Goal: Check status: Check status

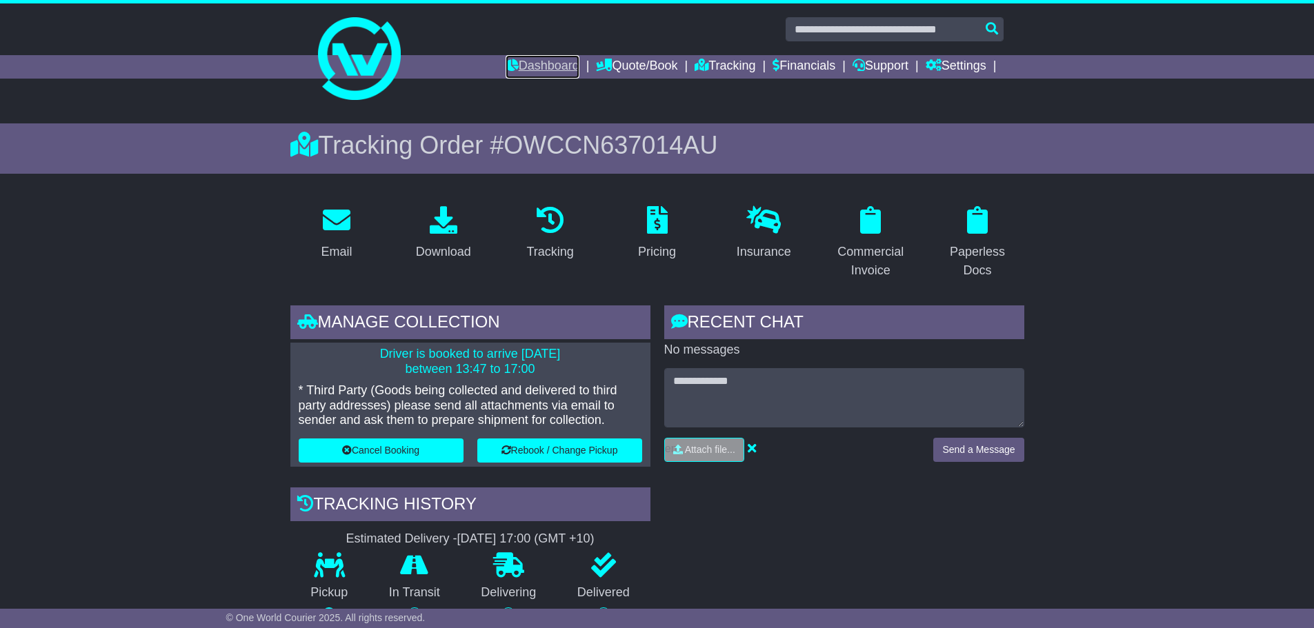
click at [522, 63] on link "Dashboard" at bounding box center [543, 66] width 74 height 23
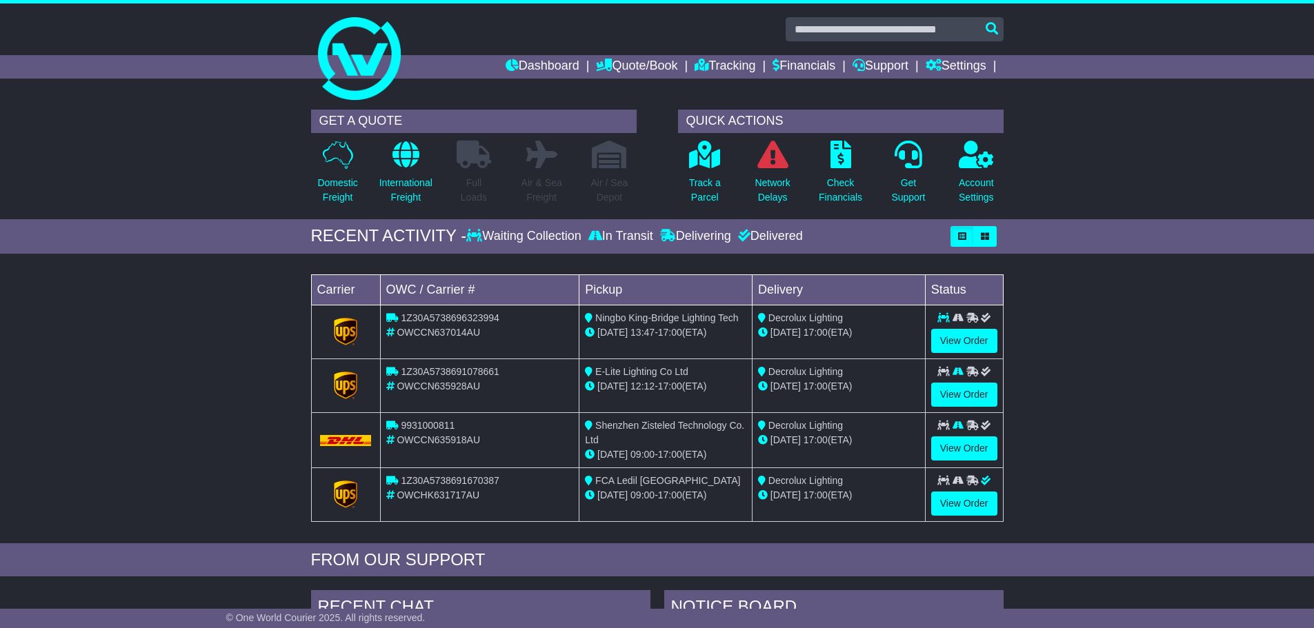
click at [184, 423] on div "Loading... No bookings found Carrier OWC / Carrier # Pickup Delivery Status 1Z3…" at bounding box center [657, 402] width 1314 height 283
click at [971, 338] on link "View Order" at bounding box center [964, 341] width 66 height 24
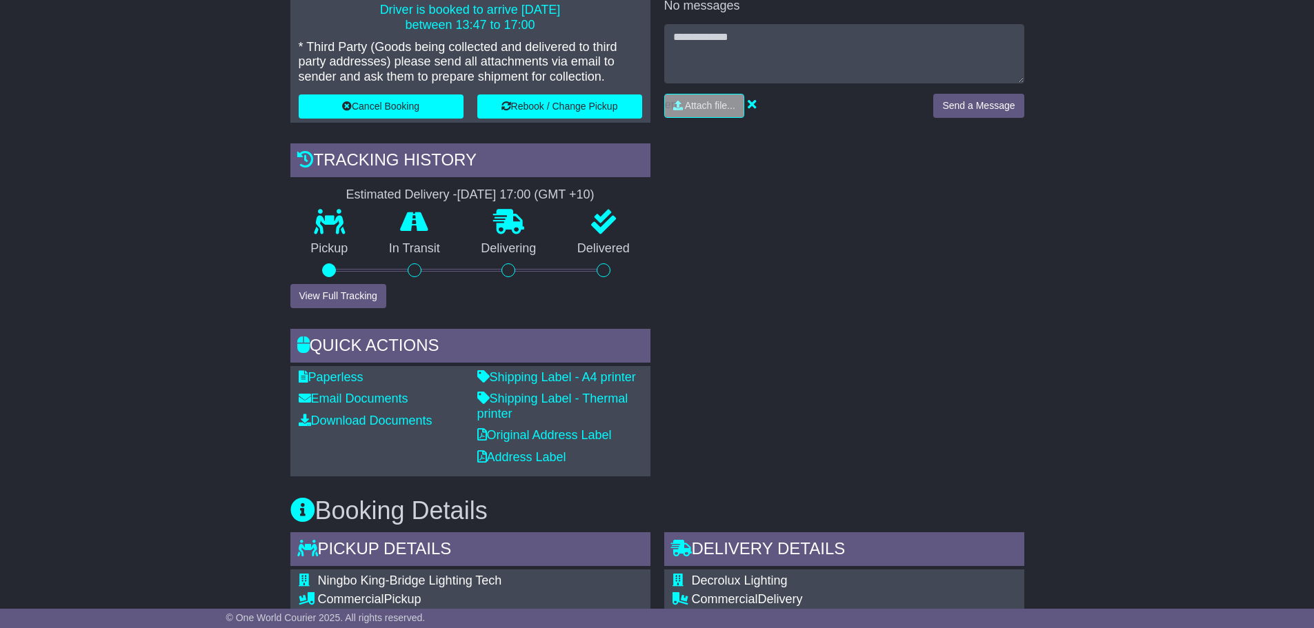
scroll to position [483, 0]
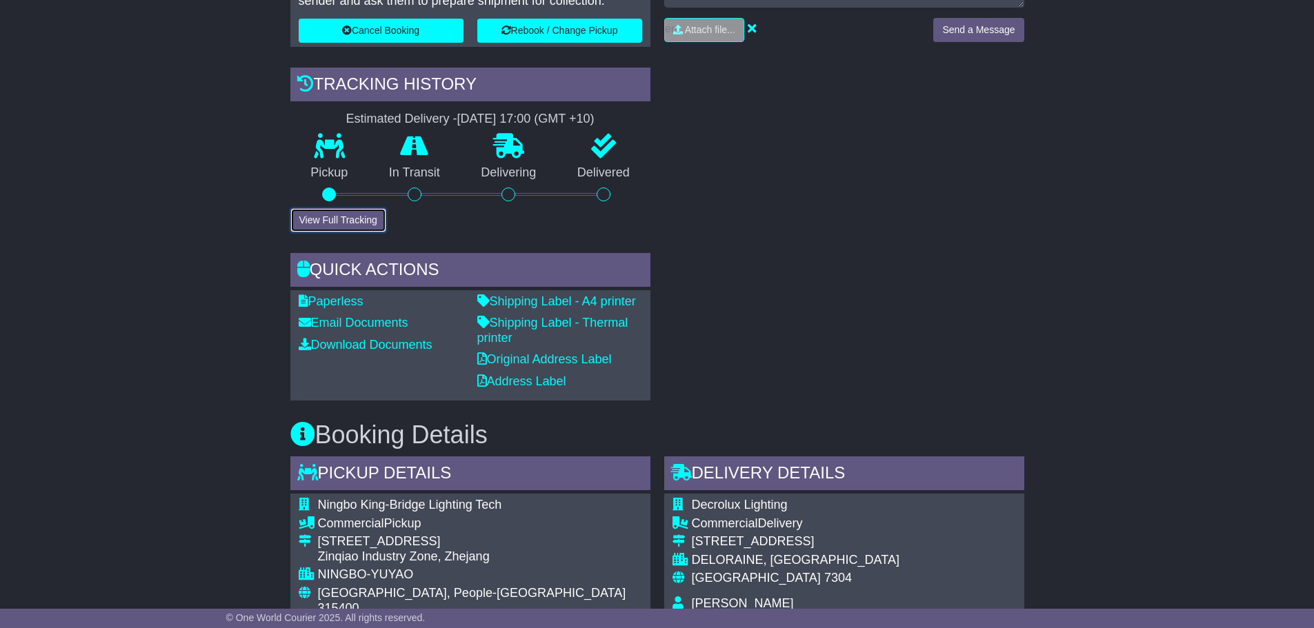
click at [338, 224] on button "View Full Tracking" at bounding box center [338, 220] width 96 height 24
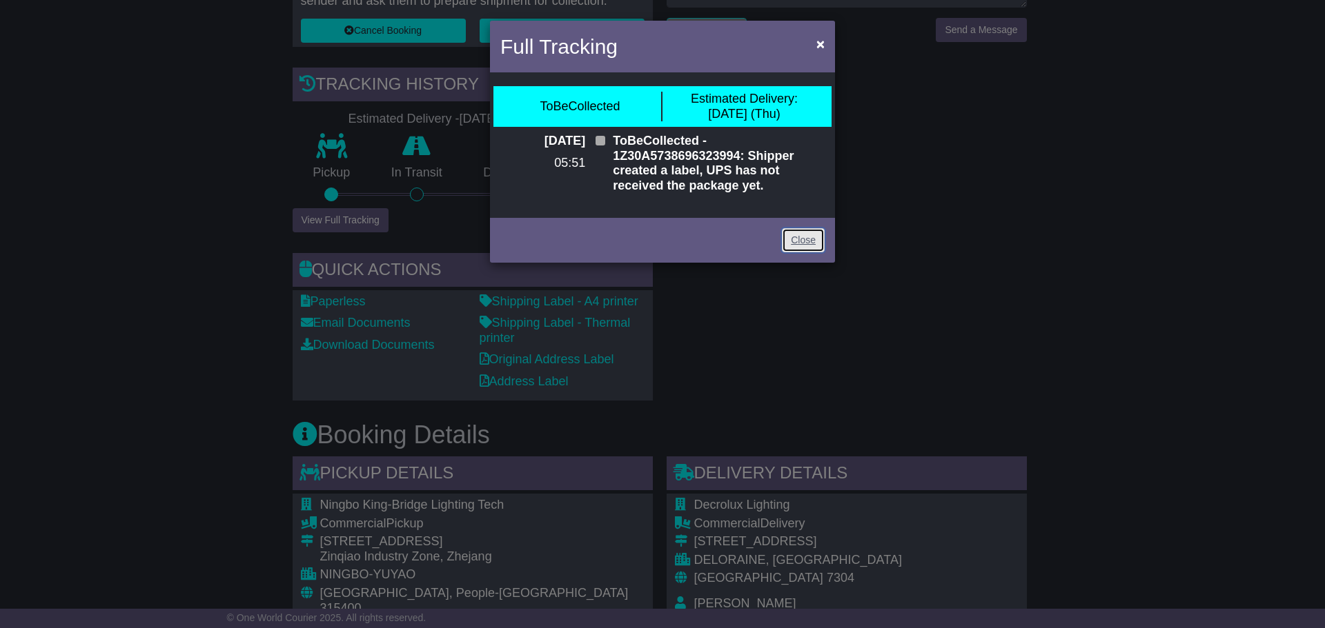
click at [802, 248] on link "Close" at bounding box center [803, 240] width 43 height 24
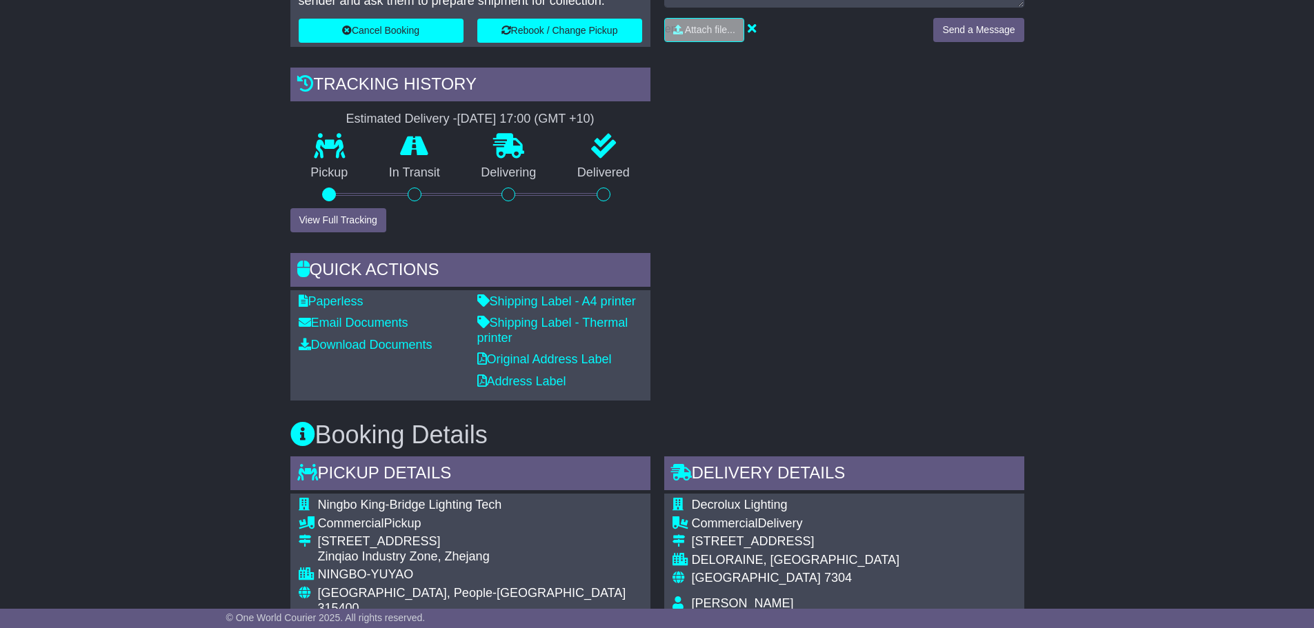
drag, startPoint x: 135, startPoint y: 315, endPoint x: 199, endPoint y: 222, distance: 112.1
click at [132, 313] on div "Email Download Tracking Pricing Insurance" at bounding box center [657, 623] width 1314 height 1696
